Goal: Task Accomplishment & Management: Manage account settings

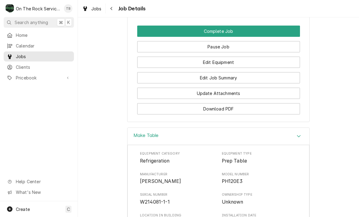
scroll to position [622, 0]
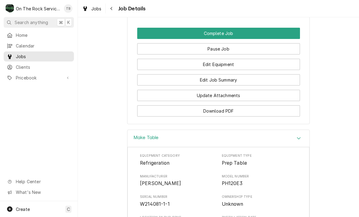
click at [222, 79] on button "Edit Job Summary" at bounding box center [218, 79] width 163 height 11
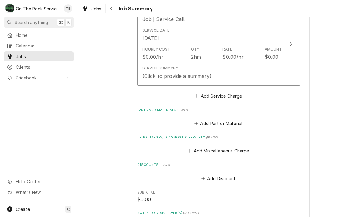
click at [232, 74] on div "Service Summary (Click to provide a summary)" at bounding box center [211, 72] width 139 height 19
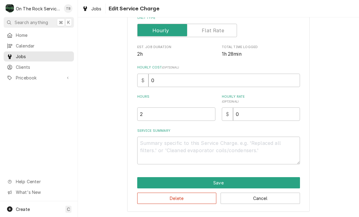
scroll to position [92, 0]
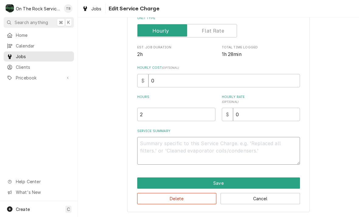
click at [154, 150] on textarea "Service Summary" at bounding box center [218, 151] width 163 height 28
type textarea "x"
type textarea "8"
type textarea "x"
type textarea "8/"
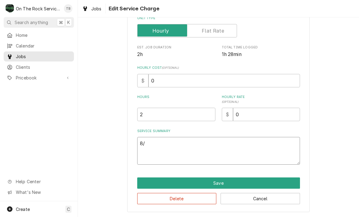
type textarea "x"
type textarea "8/1"
type textarea "x"
type textarea "8/11"
type textarea "x"
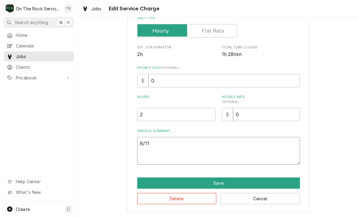
type textarea "8/11/"
type textarea "x"
type textarea "8/11/2"
type textarea "x"
type textarea "8/11/25"
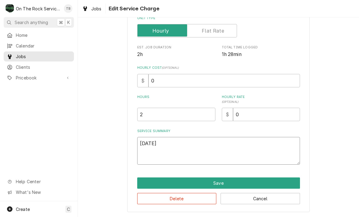
type textarea "x"
type textarea "8/11/25 t"
type textarea "x"
type textarea "8/11/25 tl"
type textarea "x"
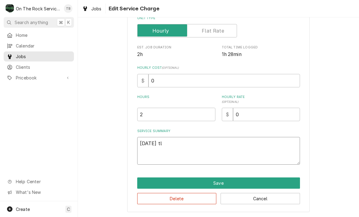
type textarea "8/11/25 to"
type textarea "x"
type textarea "8/11/25 to;"
type textarea "x"
type textarea "8/11/25 to;mb"
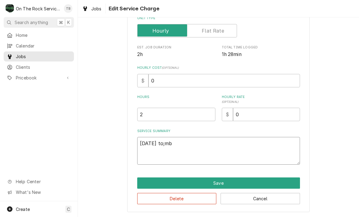
type textarea "x"
type textarea "8/11/25 to;m"
type textarea "x"
type textarea "8/11/25 to;"
type textarea "x"
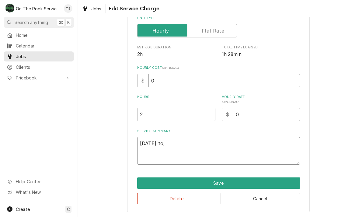
type textarea "8/11/25 to"
type textarea "x"
type textarea "8/11/25 t"
type textarea "x"
type textarea "8/11/25 tm"
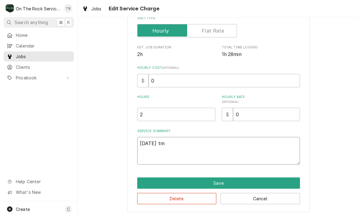
type textarea "x"
type textarea "8/11/25 tmb"
type textarea "x"
type textarea "8/11/25 tmb"
type textarea "x"
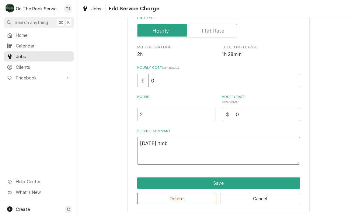
type textarea "8/11/25 tmb p"
type textarea "x"
type textarea "8/11/25 tmb pr"
type textarea "x"
type textarea "8/11/25 tmb pro"
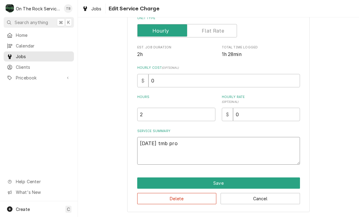
type textarea "x"
type textarea "8/11/25 tmb provi"
type textarea "x"
type textarea "8/11/25 tmb provid"
type textarea "x"
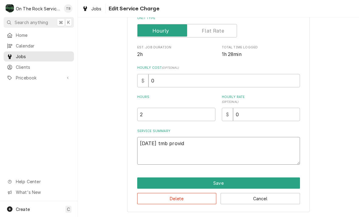
type textarea "8/11/25 tmb provide"
type textarea "x"
type textarea "8/11/25 tmb provide"
type textarea "x"
type textarea "8/11/25 tmb provide s"
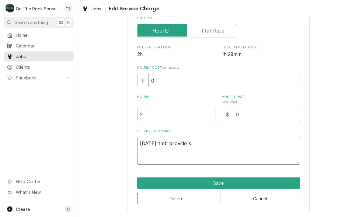
type textarea "x"
type textarea "8/11/25 tmb provide se"
type textarea "x"
type textarea "8/11/25 tmb provide ser"
type textarea "x"
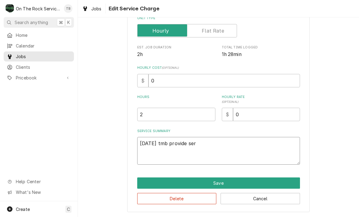
type textarea "8/11/25 tmb provide serv"
type textarea "x"
type textarea "8/11/25 tmb provide servi"
type textarea "x"
type textarea "8/11/25 tmb provide servic"
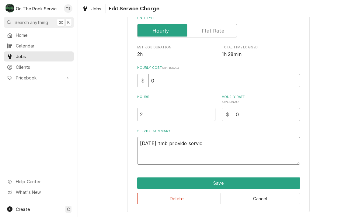
type textarea "x"
type textarea "8/11/25 tmb provide service"
type textarea "x"
type textarea "8/11/25 tmb provide service p"
type textarea "x"
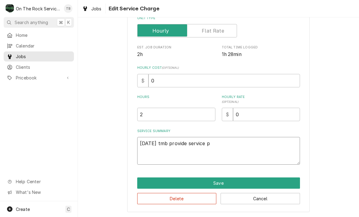
type textarea "8/11/25 tmb provide service pa"
type textarea "x"
type textarea "8/11/25 tmb provide service par"
type textarea "x"
type textarea "8/11/25 tmb provide service part"
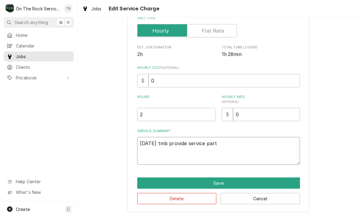
type textarea "x"
type textarea "8/11/25 tmb provide service parts"
type textarea "x"
type textarea "8/11/25 tmb provide service parts"
type textarea "x"
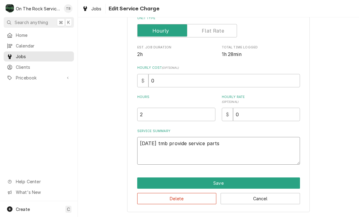
type textarea "8/11/25 tmb provide service parts a"
type textarea "x"
type textarea "8/11/25 tmb provide service parts and"
type textarea "x"
type textarea "8/11/25 tmb provide service parts and"
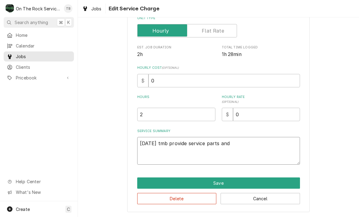
type textarea "x"
type textarea "8/11/25 tmb provide service parts and l"
type textarea "x"
type textarea "8/11/25 tmb provide service parts and la"
type textarea "x"
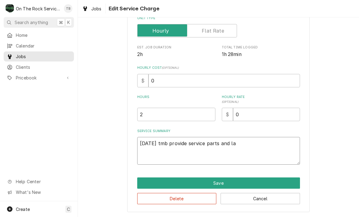
type textarea "8/11/25 tmb provide service parts and lab"
type textarea "x"
type textarea "8/11/25 tmb provide service parts and labor"
type textarea "x"
type textarea "8/11/25 tmb provide service parts and labor t"
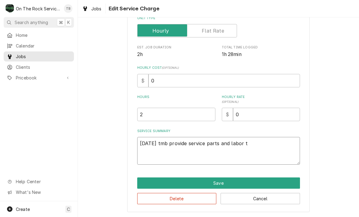
type textarea "x"
type textarea "8/11/25 tmb provide service parts and labor to"
type textarea "x"
type textarea "8/11/25 tmb provide service parts and labor to"
type textarea "x"
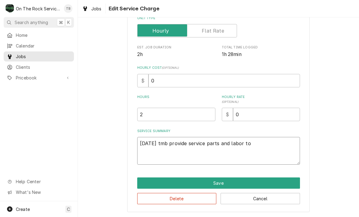
type textarea "8/11/25 tmb provide service parts and labor to d"
type textarea "x"
type textarea "8/11/25 tmb provide service parts and labor to de"
type textarea "x"
type textarea "8/11/25 tmb provide service parts and labor to det"
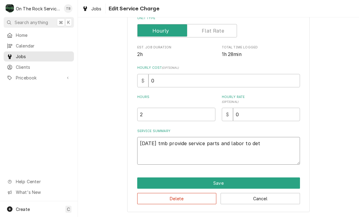
type textarea "x"
type textarea "8/11/25 tmb provide service parts and labor to deter"
type textarea "x"
type textarea "8/11/25 tmb provide service parts and labor to determ"
type textarea "x"
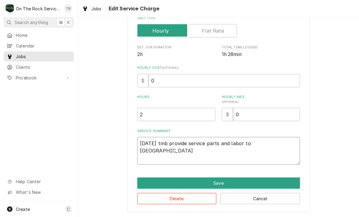
type textarea "8/11/25 tmb provide service parts and labor to determin"
type textarea "x"
type textarea "8/11/25 tmb provide service parts and labor to determine"
type textarea "x"
type textarea "8/11/25 tmb provide service parts and labor to determine t"
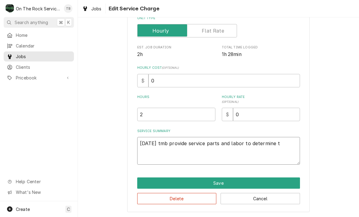
type textarea "x"
type textarea "8/11/25 tmb provide service parts and labor to determine th"
type textarea "x"
type textarea "8/11/25 tmb provide service parts and labor to determine that"
type textarea "x"
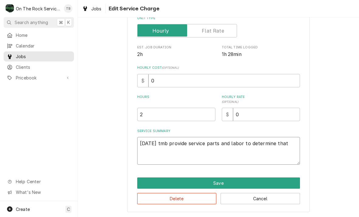
type textarea "8/11/25 tmb provide service parts and labor to determine that"
type textarea "x"
type textarea "8/11/25 tmb provide service parts and labor to determine that p"
type textarea "x"
type textarea "8/11/25 tmb provide service parts and labor to determine that pe"
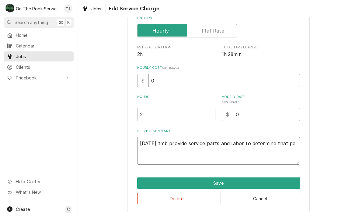
type textarea "x"
type textarea "8/11/25 tmb provide service parts and labor to determine that per"
type textarea "x"
type textarea "8/11/25 tmb provide service parts and labor to determine that per"
type textarea "x"
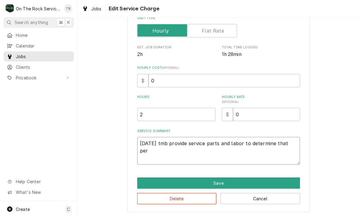
type textarea "8/11/25 tmb provide service parts and labor to determine that per c"
type textarea "x"
type textarea "8/11/25 tmb provide service parts and labor to determine that per cu"
type textarea "x"
type textarea "8/11/25 tmb provide service parts and labor to determine that per cus"
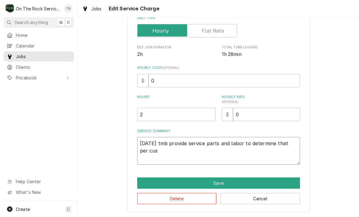
type textarea "x"
type textarea "8/11/25 tmb provide service parts and labor to determine that per custo"
type textarea "x"
type textarea "8/11/25 tmb provide service parts and labor to determine that per custom"
type textarea "x"
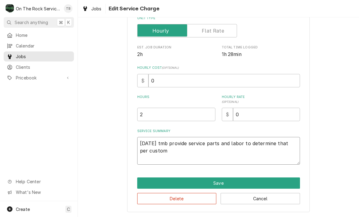
type textarea "8/11/25 tmb provide service parts and labor to determine that per custome"
type textarea "x"
type textarea "8/11/25 tmb provide service parts and labor to determine that per customer"
type textarea "x"
type textarea "8/11/25 tmb provide service parts and labor to determine that per customer t"
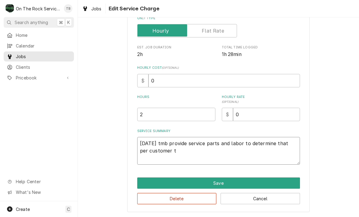
type textarea "x"
type textarea "8/11/25 tmb provide service parts and labor to determine that per customer to"
type textarea "x"
type textarea "8/11/25 tmb provide service parts and labor to determine that per customer top"
type textarea "x"
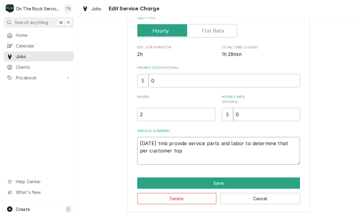
type textarea "8/11/25 tmb provide service parts and labor to determine that per customer top"
type textarea "x"
type textarea "8/11/25 tmb provide service parts and labor to determine that per customer top r"
type textarea "x"
type textarea "8/11/25 tmb provide service parts and labor to determine that per customer top …"
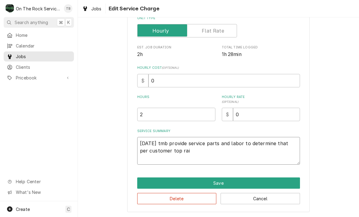
type textarea "x"
type textarea "8/11/25 tmb provide service parts and labor to determine that per customer top …"
type textarea "x"
type textarea "8/11/25 tmb provide service parts and labor to determine that per customer top …"
type textarea "x"
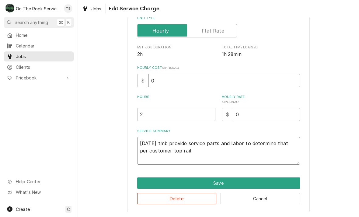
type textarea "8/11/25 tmb provide service parts and labor to determine that per customer top …"
type textarea "x"
type textarea "8/11/25 tmb provide service parts and labor to determine that per customer top …"
type textarea "x"
type textarea "8/11/25 tmb provide service parts and labor to determine that per customer top …"
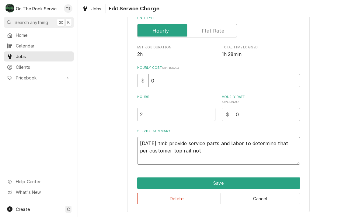
type textarea "x"
type textarea "8/11/25 tmb provide service parts and labor to determine that per customer top …"
type textarea "x"
type textarea "8/11/25 tmb provide service parts and labor to determine that per customer top …"
type textarea "x"
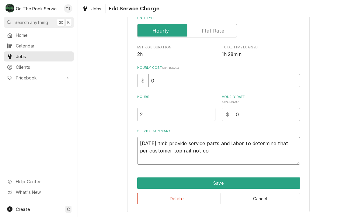
type textarea "8/11/25 tmb provide service parts and labor to determine that per customer top …"
type textarea "x"
type textarea "8/11/25 tmb provide service parts and labor to determine that per customer top …"
type textarea "x"
type textarea "8/11/25 tmb provide service parts and labor to determine that per customer top …"
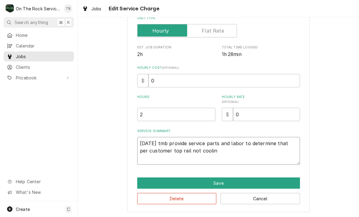
type textarea "x"
type textarea "8/11/25 tmb provide service parts and labor to determine that per customer top …"
type textarea "x"
type textarea "8/11/25 tmb provide service parts and labor to determine that per customer top …"
type textarea "x"
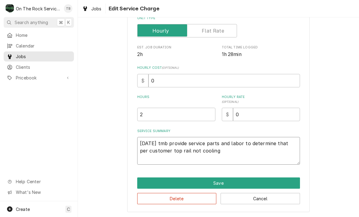
type textarea "8/11/25 tmb provide service parts and labor to determine that per customer top …"
type textarea "x"
type textarea "8/11/25 tmb provide service parts and labor to determine that per customer top …"
type textarea "x"
type textarea "8/11/25 tmb provide service parts and labor to determine that per customer top …"
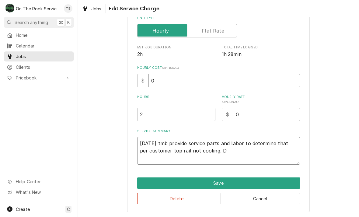
type textarea "x"
type textarea "8/11/25 tmb provide service parts and labor to determine that per customer top …"
type textarea "x"
type textarea "8/11/25 tmb provide service parts and labor to determine that per customer top …"
type textarea "x"
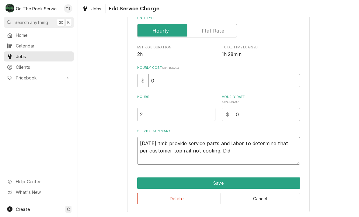
type textarea "8/11/25 tmb provide service parts and labor to determine that per customer top …"
type textarea "x"
type textarea "8/11/25 tmb provide service parts and labor to determine that per customer top …"
type textarea "x"
type textarea "8/11/25 tmb provide service parts and labor to determine that per customer top …"
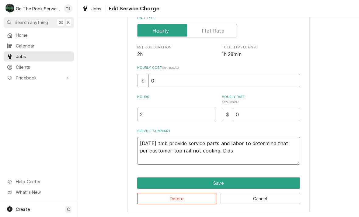
type textarea "x"
type textarea "8/11/25 tmb provide service parts and labor to determine that per customer top …"
type textarea "x"
type textarea "8/11/25 tmb provide service parts and labor to determine that per customer top …"
type textarea "x"
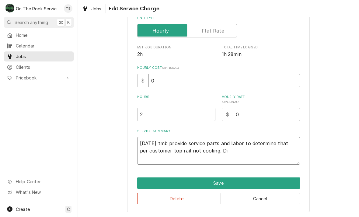
type textarea "8/11/25 tmb provide service parts and labor to determine that per customer top …"
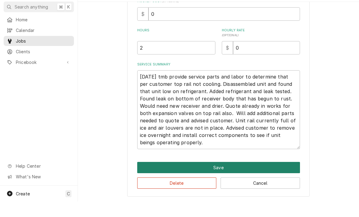
click at [219, 177] on button "Save" at bounding box center [218, 182] width 163 height 11
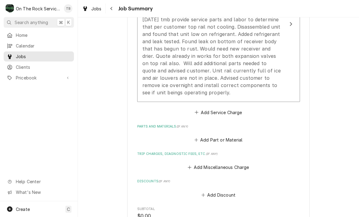
scroll to position [228, 0]
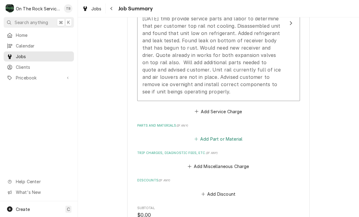
click at [228, 141] on button "Add Part or Material" at bounding box center [218, 139] width 50 height 9
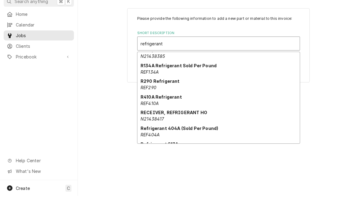
scroll to position [37, 0]
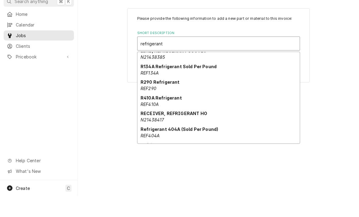
click at [206, 145] on div "Refrigerant 404A (Sold Per Pound) REF404A" at bounding box center [218, 153] width 162 height 16
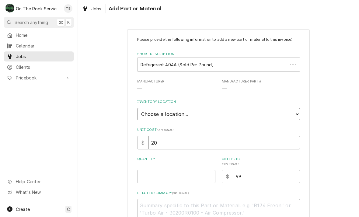
click at [296, 111] on select "Choose a location... Ray's Truck Rich's Truck Todd's Truck Warehouse" at bounding box center [218, 114] width 163 height 12
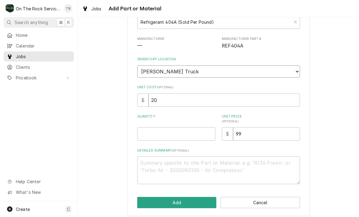
scroll to position [42, 0]
click at [155, 131] on input "Quantity" at bounding box center [176, 133] width 78 height 13
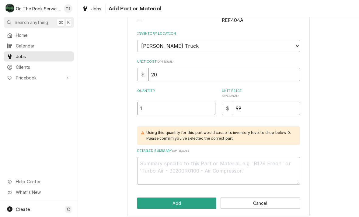
scroll to position [68, 0]
click at [105, 161] on div "Please provide the following information to add a new part or material to this …" at bounding box center [218, 89] width 281 height 266
click at [185, 202] on button "Add" at bounding box center [176, 202] width 79 height 11
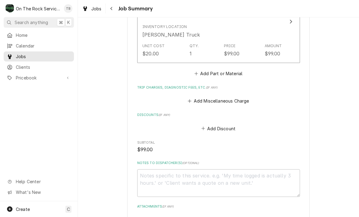
scroll to position [399, 0]
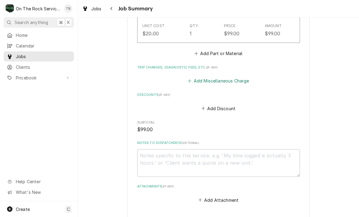
click at [226, 81] on button "Add Miscellaneous Charge" at bounding box center [218, 81] width 63 height 9
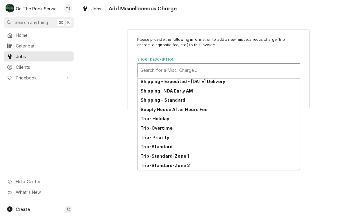
scroll to position [104, 0]
click at [179, 156] on strong "Trip-Standard-Zone 1" at bounding box center [164, 155] width 48 height 5
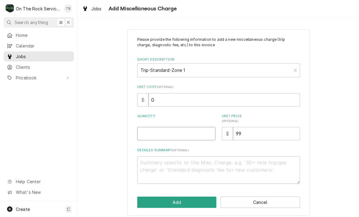
click at [177, 134] on input "Quantity" at bounding box center [176, 133] width 78 height 13
click at [352, 115] on div "Please provide the following information to add a new miscellaneous charge (tri…" at bounding box center [218, 122] width 281 height 197
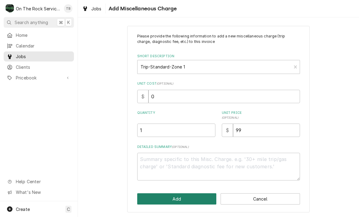
click at [169, 201] on button "Add" at bounding box center [176, 198] width 79 height 11
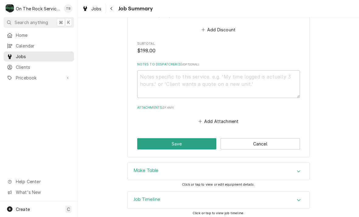
scroll to position [525, 0]
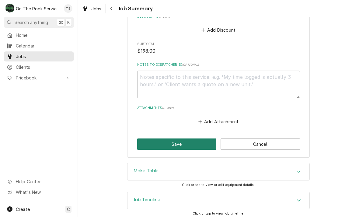
click at [178, 142] on button "Save" at bounding box center [176, 143] width 79 height 11
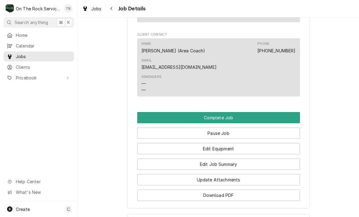
scroll to position [612, 0]
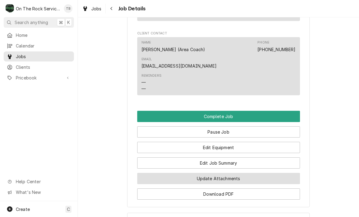
click at [226, 179] on button "Update Attachments" at bounding box center [218, 178] width 163 height 11
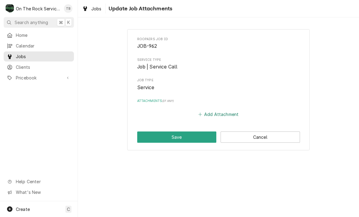
click at [217, 113] on button "Add Attachment" at bounding box center [218, 114] width 43 height 9
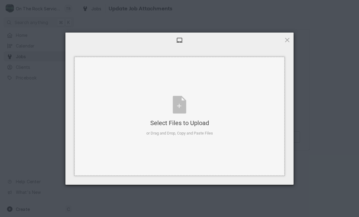
click at [181, 110] on div "Select Files to Upload or Drag and Drop, Copy and Paste Files" at bounding box center [179, 116] width 67 height 40
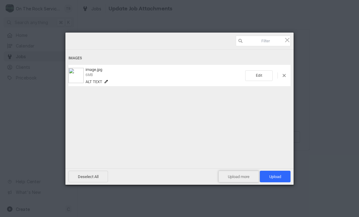
click at [238, 179] on span "Upload more" at bounding box center [238, 176] width 40 height 12
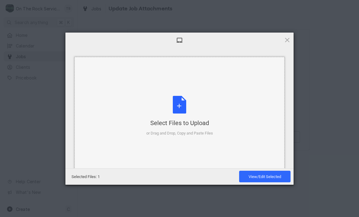
click at [187, 108] on div "Select Files to Upload or Drag and Drop, Copy and Paste Files" at bounding box center [179, 116] width 67 height 40
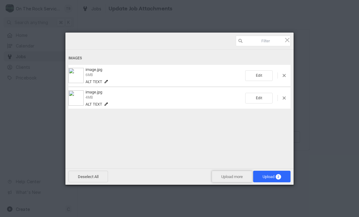
click at [231, 179] on span "Upload more" at bounding box center [232, 176] width 40 height 12
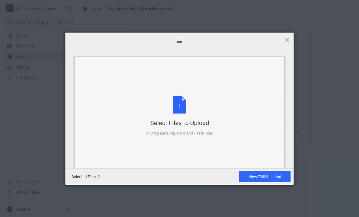
click at [181, 111] on div "Select Files to Upload or Drag and Drop, Copy and Paste Files" at bounding box center [179, 116] width 67 height 40
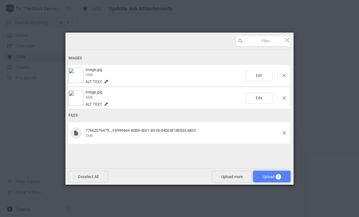
click at [270, 181] on span "Upload 3" at bounding box center [271, 176] width 37 height 12
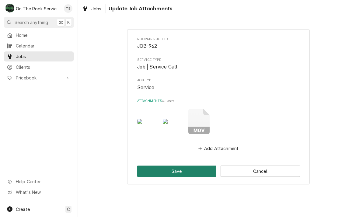
click at [182, 170] on button "Save" at bounding box center [176, 170] width 79 height 11
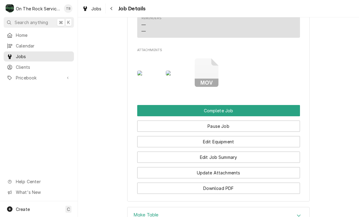
scroll to position [670, 0]
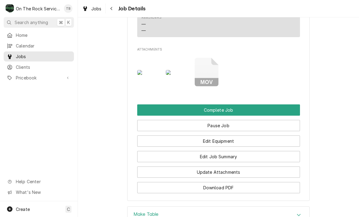
click at [153, 70] on img "Attachments" at bounding box center [149, 72] width 24 height 5
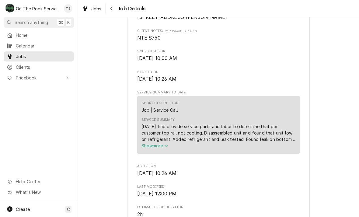
scroll to position [164, 0]
click at [162, 148] on span "Show more" at bounding box center [154, 145] width 27 height 5
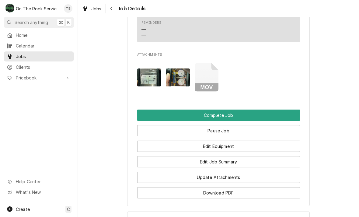
scroll to position [704, 0]
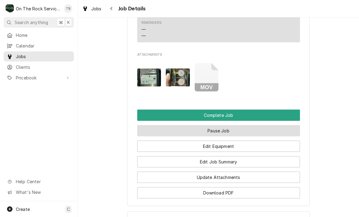
click at [234, 125] on button "Pause Job" at bounding box center [218, 130] width 163 height 11
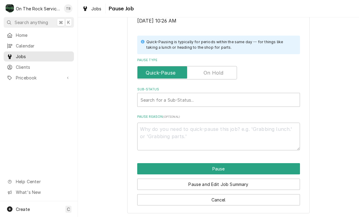
scroll to position [122, 0]
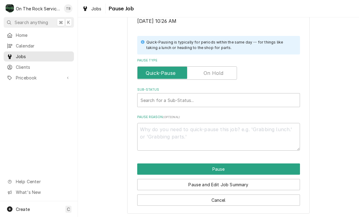
click at [218, 66] on input "Pause Type" at bounding box center [187, 72] width 94 height 13
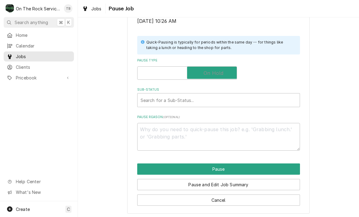
checkbox input "true"
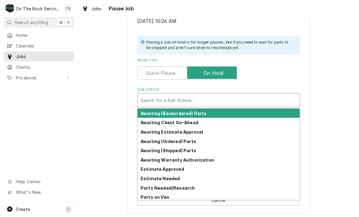
click at [176, 176] on strong "Estimate Needed" at bounding box center [159, 178] width 39 height 5
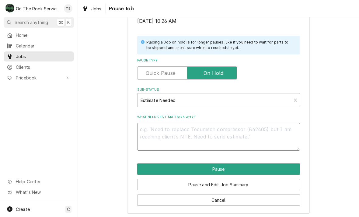
click at [185, 139] on textarea "What needs estimating & why?" at bounding box center [218, 137] width 163 height 28
type textarea "x"
type textarea "R"
type textarea "x"
type textarea "RE"
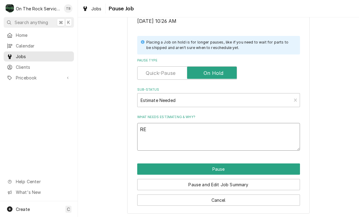
type textarea "x"
type textarea "REC"
type textarea "x"
type textarea "RECE"
type textarea "x"
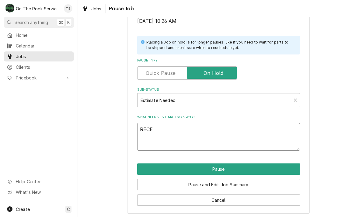
type textarea "RECEI"
type textarea "x"
type textarea "RECEIV"
type textarea "x"
type textarea "RECEIVE"
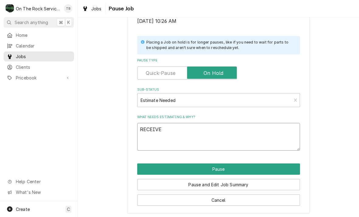
type textarea "x"
type textarea "RECEIVER"
type textarea "x"
type textarea "RECEIVER"
type textarea "x"
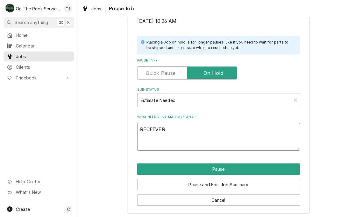
type textarea "RECEIVER A"
type textarea "x"
type textarea "RECEIVER AN"
type textarea "x"
type textarea "RECEIVER AND"
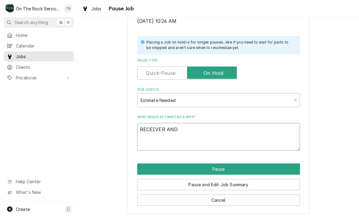
type textarea "x"
type textarea "RECEIVER AND"
type textarea "x"
type textarea "RECEIVER AND D"
type textarea "x"
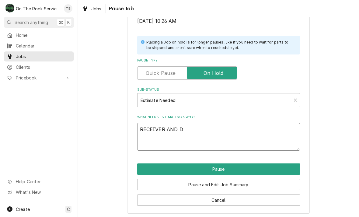
type textarea "RECEIVER AND DR"
type textarea "x"
type textarea "RECEIVER AND DRI"
type textarea "x"
type textarea "RECEIVER AND DRIE"
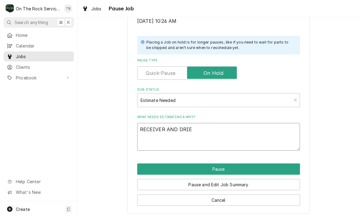
type textarea "x"
type textarea "RECEIVER AND DRIER"
type textarea "x"
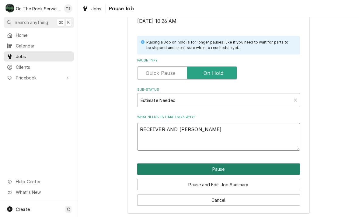
type textarea "RECEIVER AND DRIER"
click at [225, 168] on button "Pause" at bounding box center [218, 168] width 163 height 11
type textarea "x"
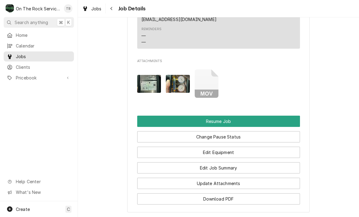
scroll to position [708, 0]
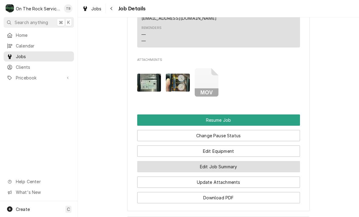
click at [237, 163] on button "Edit Job Summary" at bounding box center [218, 166] width 163 height 11
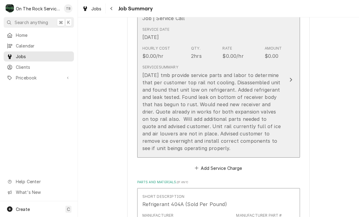
click at [222, 150] on div "Service Summary [DATE] tmb provide service parts and labor to determine that pe…" at bounding box center [211, 108] width 139 height 92
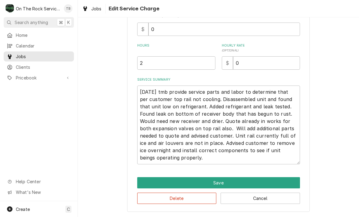
scroll to position [143, 0]
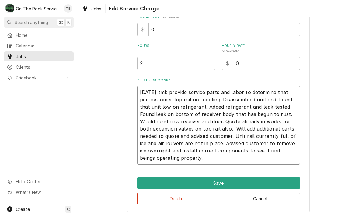
click at [190, 161] on textarea "[DATE] tmb provide service parts and labor to determine that per customer top r…" at bounding box center [218, 125] width 163 height 79
click at [187, 160] on textarea "[DATE] tmb provide service parts and labor to determine that per customer top r…" at bounding box center [218, 125] width 163 height 79
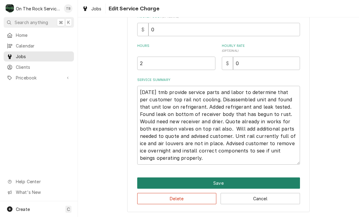
click at [229, 181] on button "Save" at bounding box center [218, 182] width 163 height 11
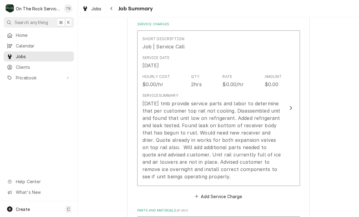
scroll to position [172, 0]
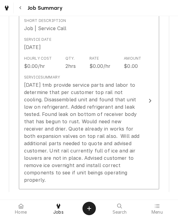
type textarea "x"
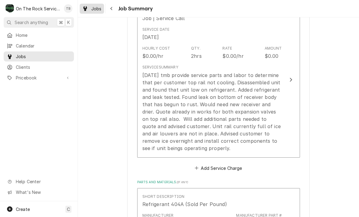
click at [96, 8] on span "Jobs" at bounding box center [96, 8] width 10 height 6
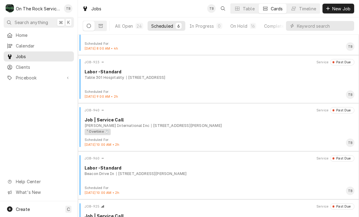
scroll to position [63, 0]
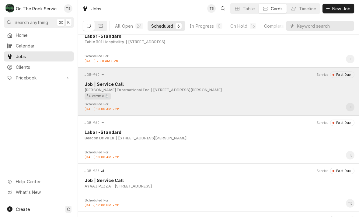
click at [245, 96] on div "¹ Overtime ⏱️" at bounding box center [216, 96] width 265 height 6
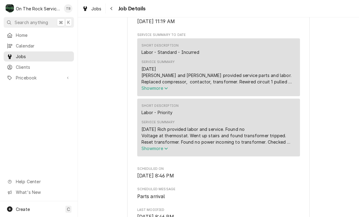
scroll to position [230, 0]
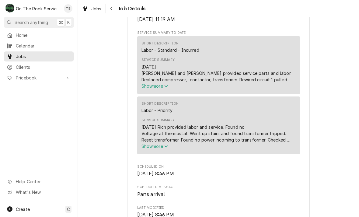
click at [167, 149] on button "Show more" at bounding box center [218, 146] width 154 height 6
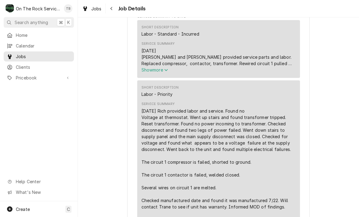
scroll to position [246, 0]
click at [168, 73] on span "Show more" at bounding box center [154, 69] width 27 height 5
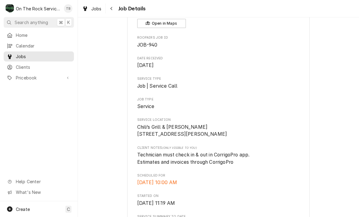
scroll to position [51, 0]
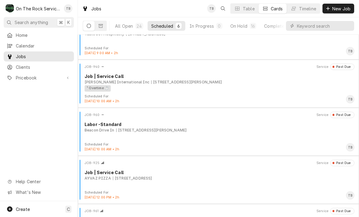
scroll to position [71, 0]
